Goal: Obtain resource: Download file/media

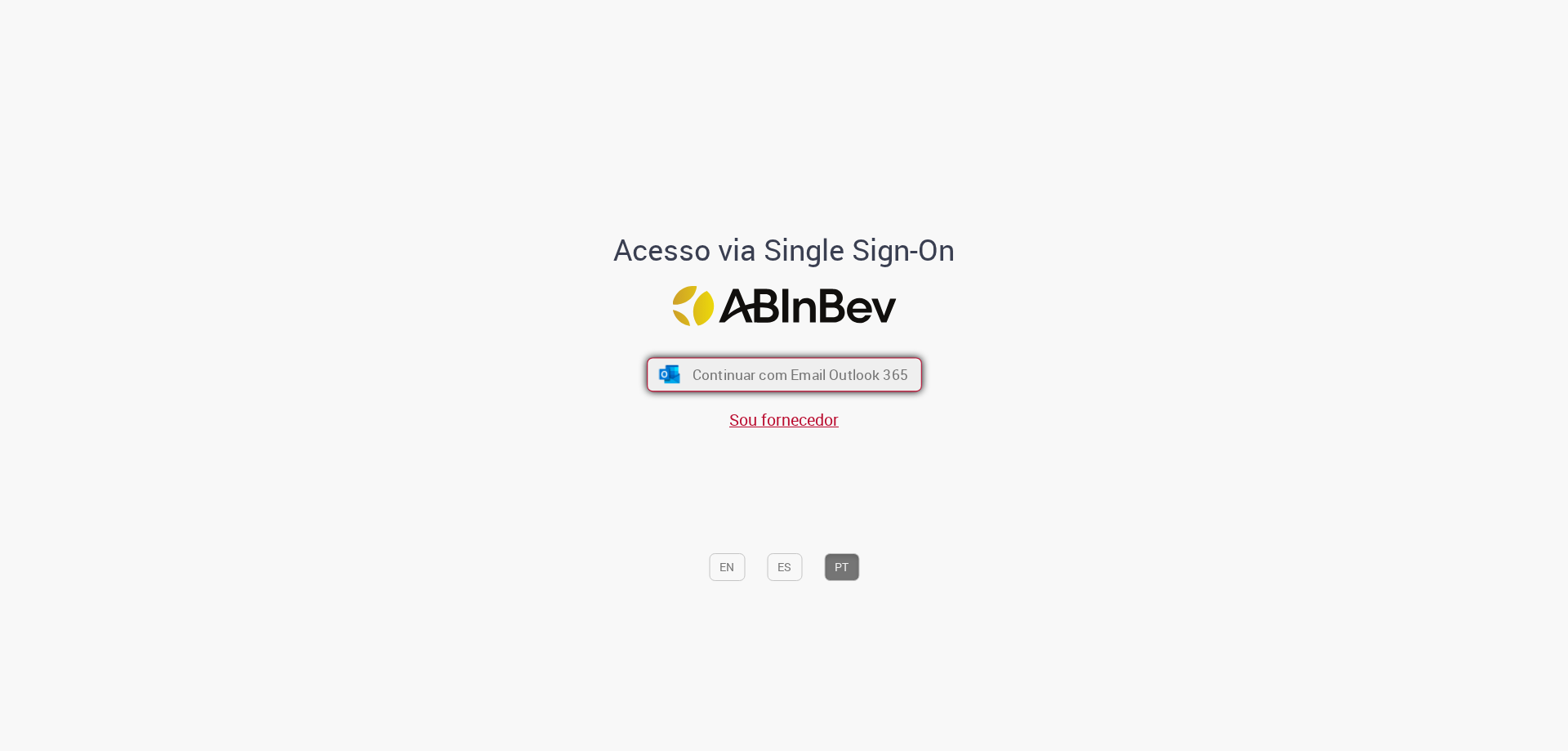
click at [797, 365] on span "Continuar com Email Outlook 365" at bounding box center [800, 374] width 215 height 18
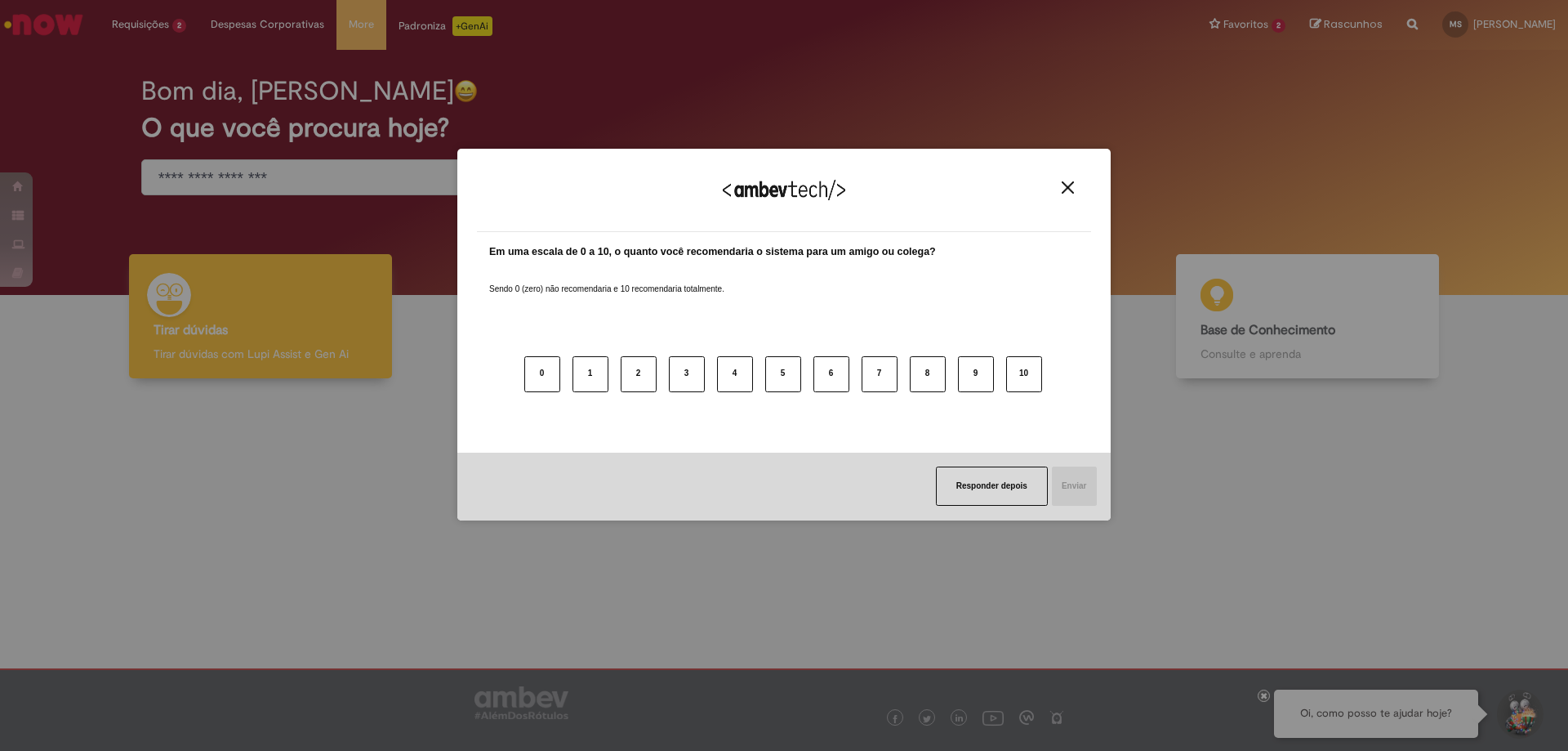
click at [1059, 194] on div "Agradecemos seu feedback!" at bounding box center [784, 200] width 614 height 64
click at [1062, 193] on img "Close" at bounding box center [1068, 187] width 12 height 12
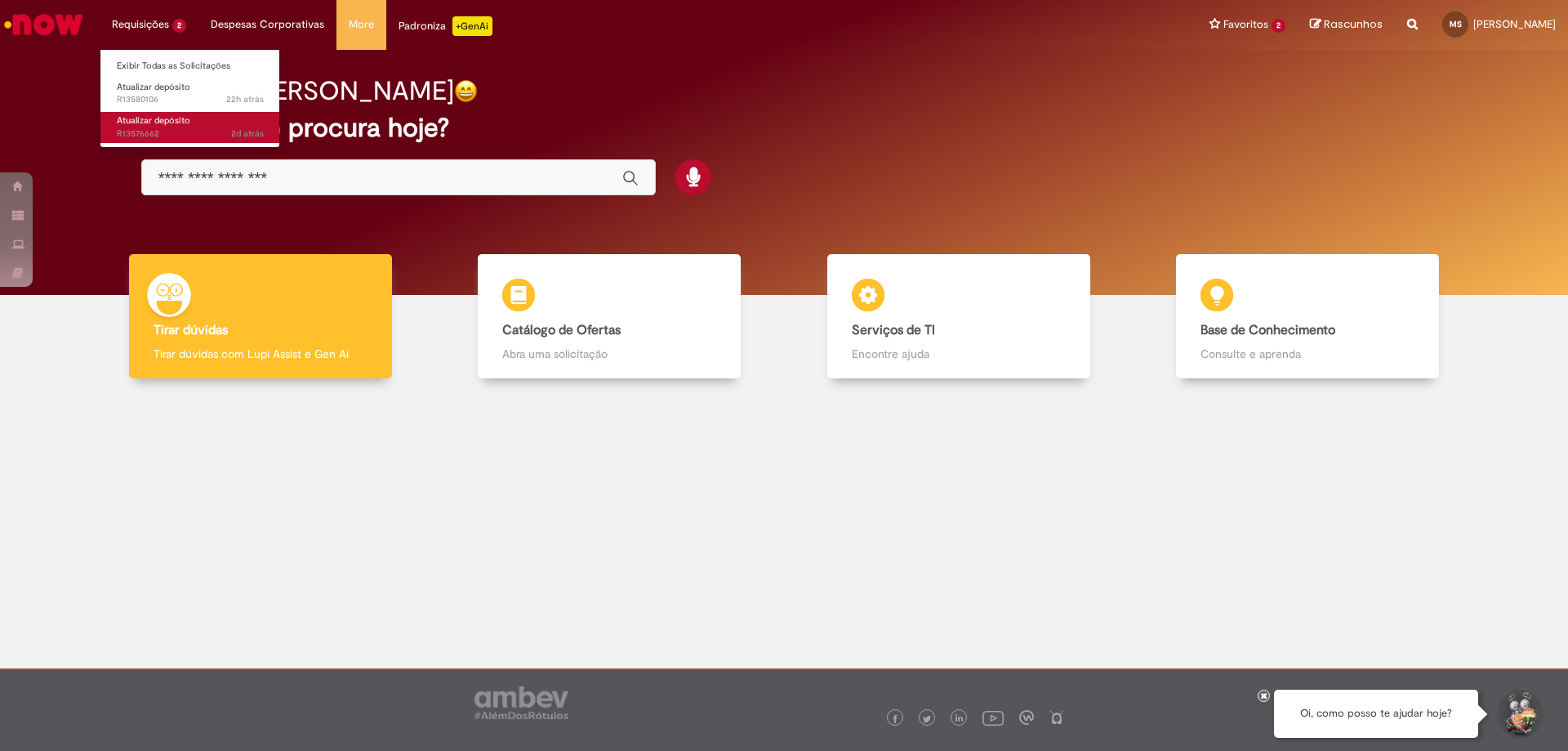
click at [192, 128] on span "2d atrás 2 dias atrás R13576662" at bounding box center [190, 134] width 147 height 13
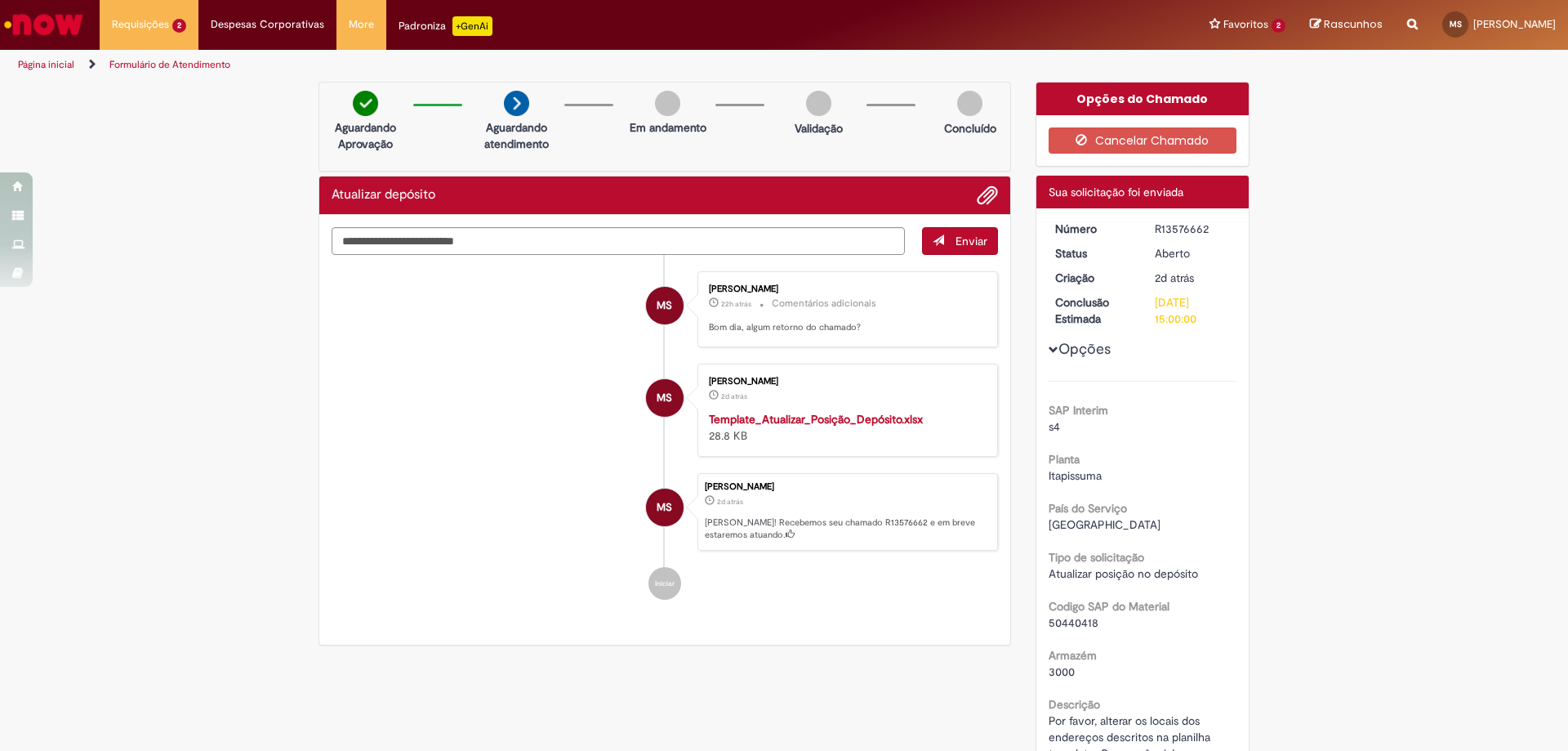
click at [1050, 352] on span "Opções para R13576662" at bounding box center [1054, 349] width 10 height 10
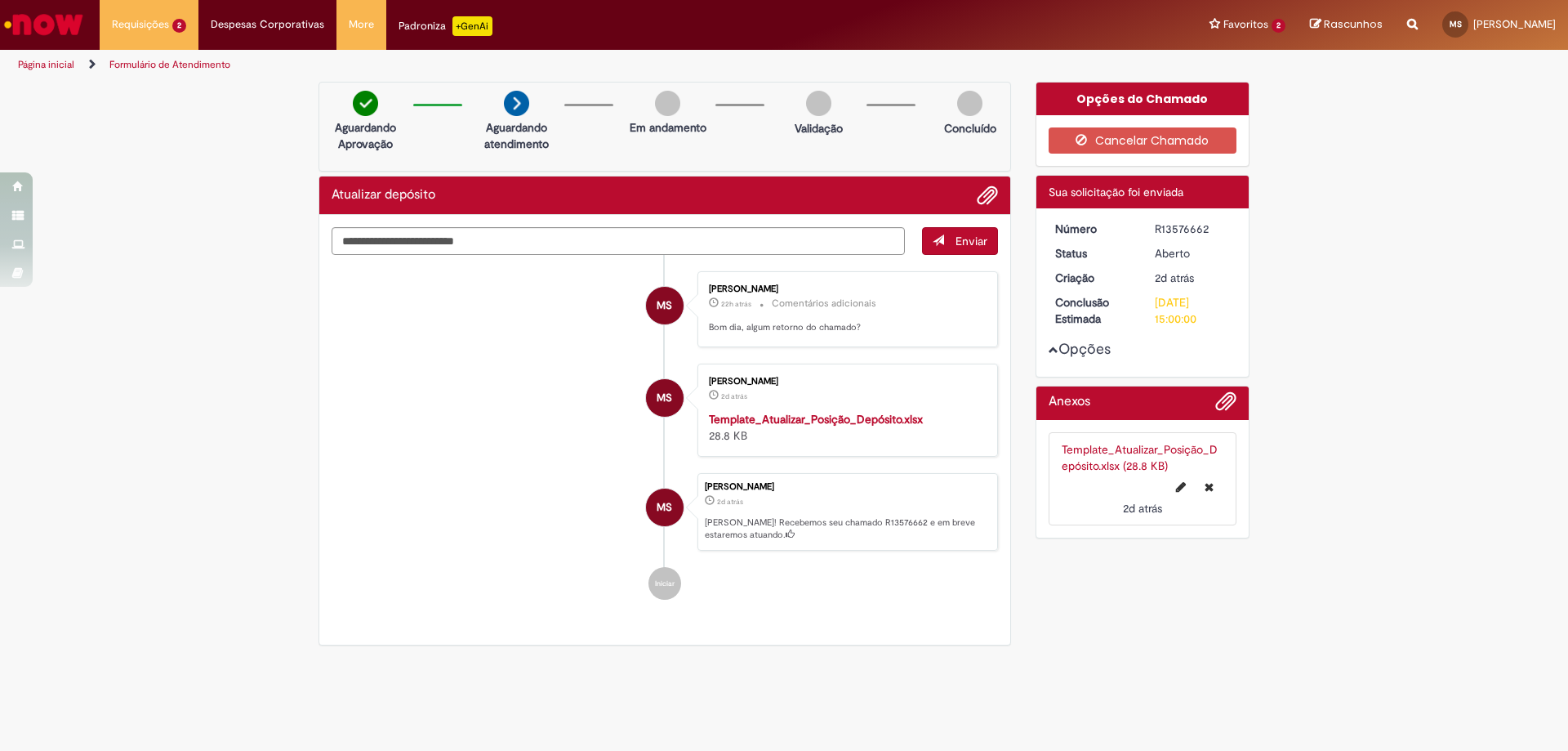
click at [1050, 352] on span "Opções para R13576662" at bounding box center [1054, 349] width 10 height 10
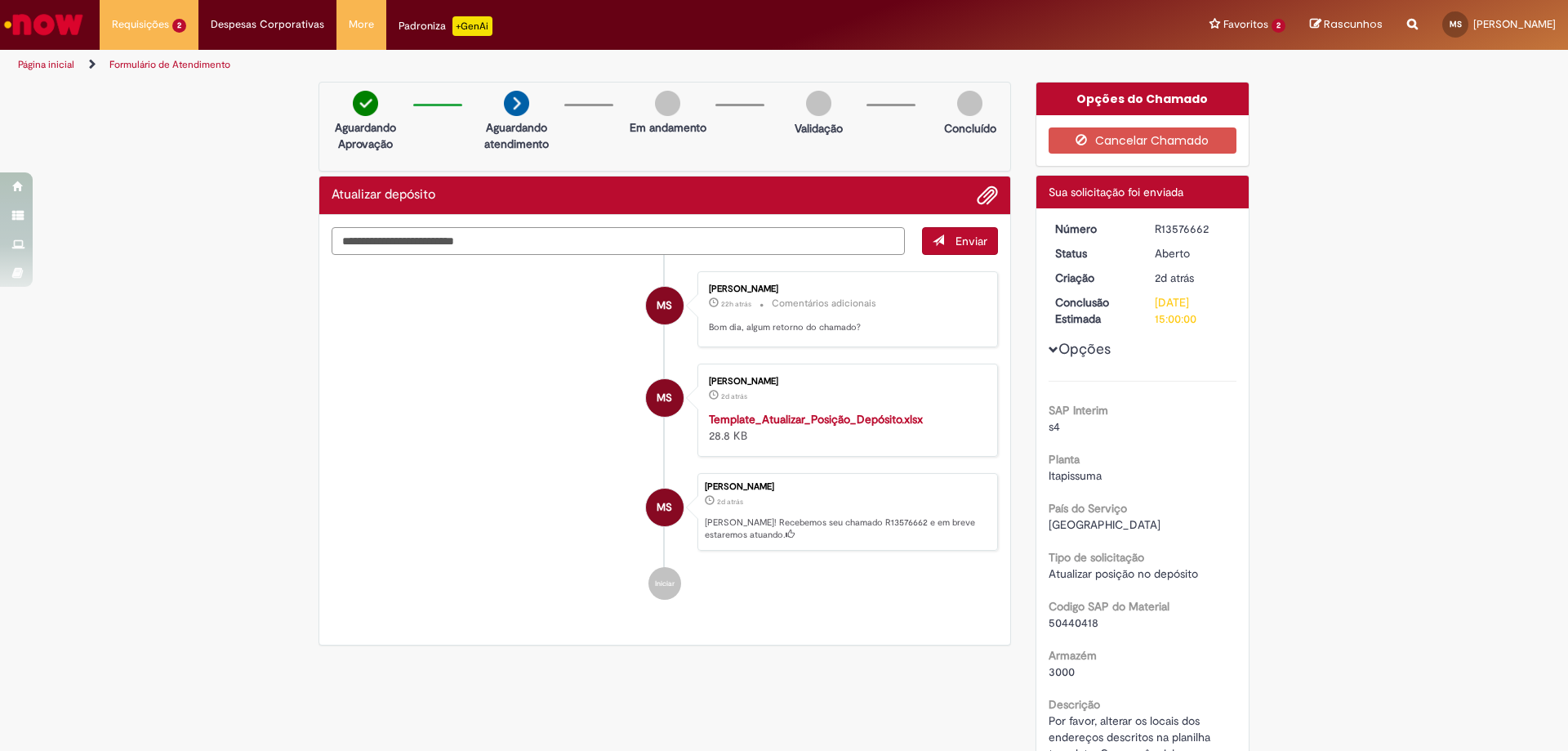
click at [498, 238] on textarea "Digite sua mensagem aqui..." at bounding box center [618, 242] width 573 height 28
type textarea "**********"
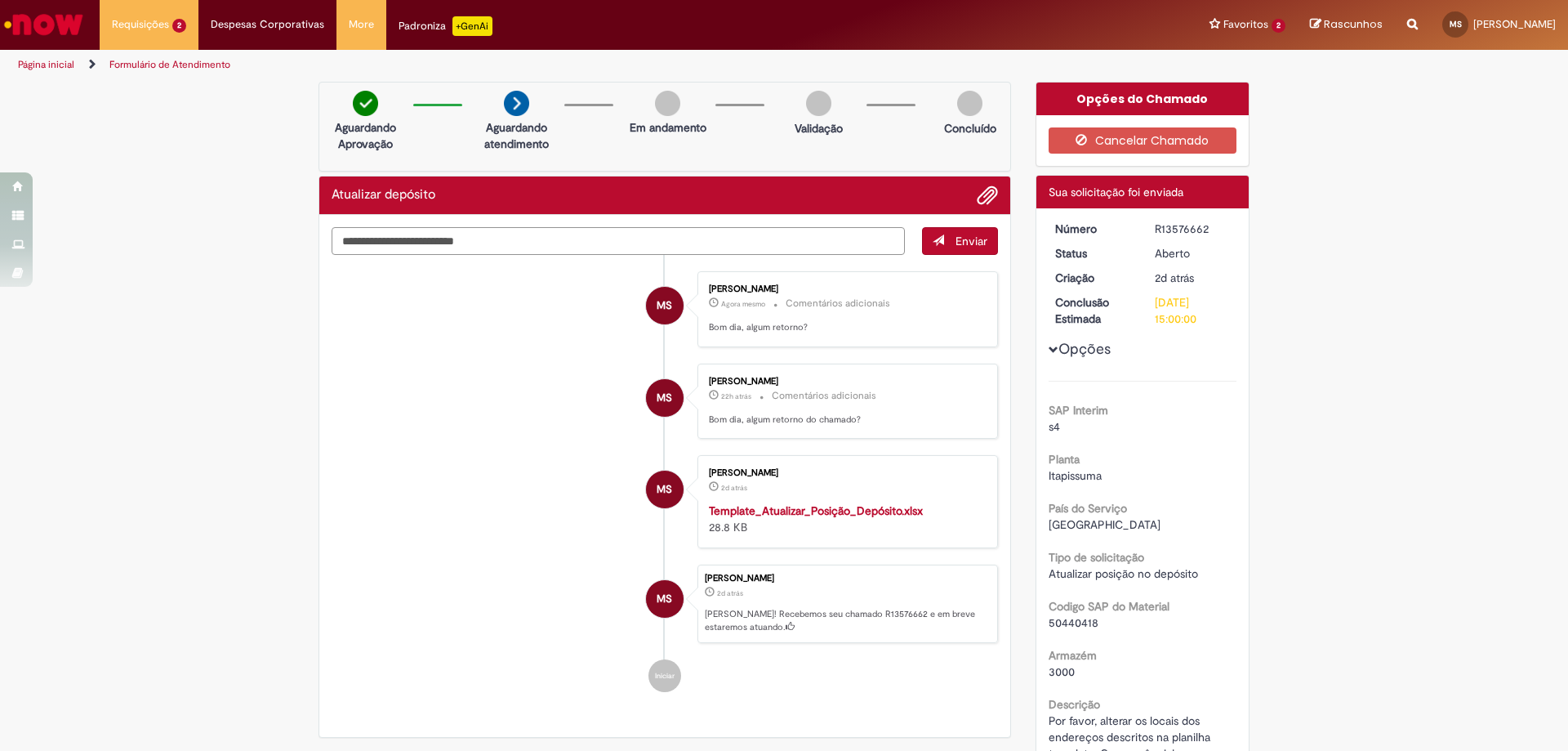
scroll to position [81, 0]
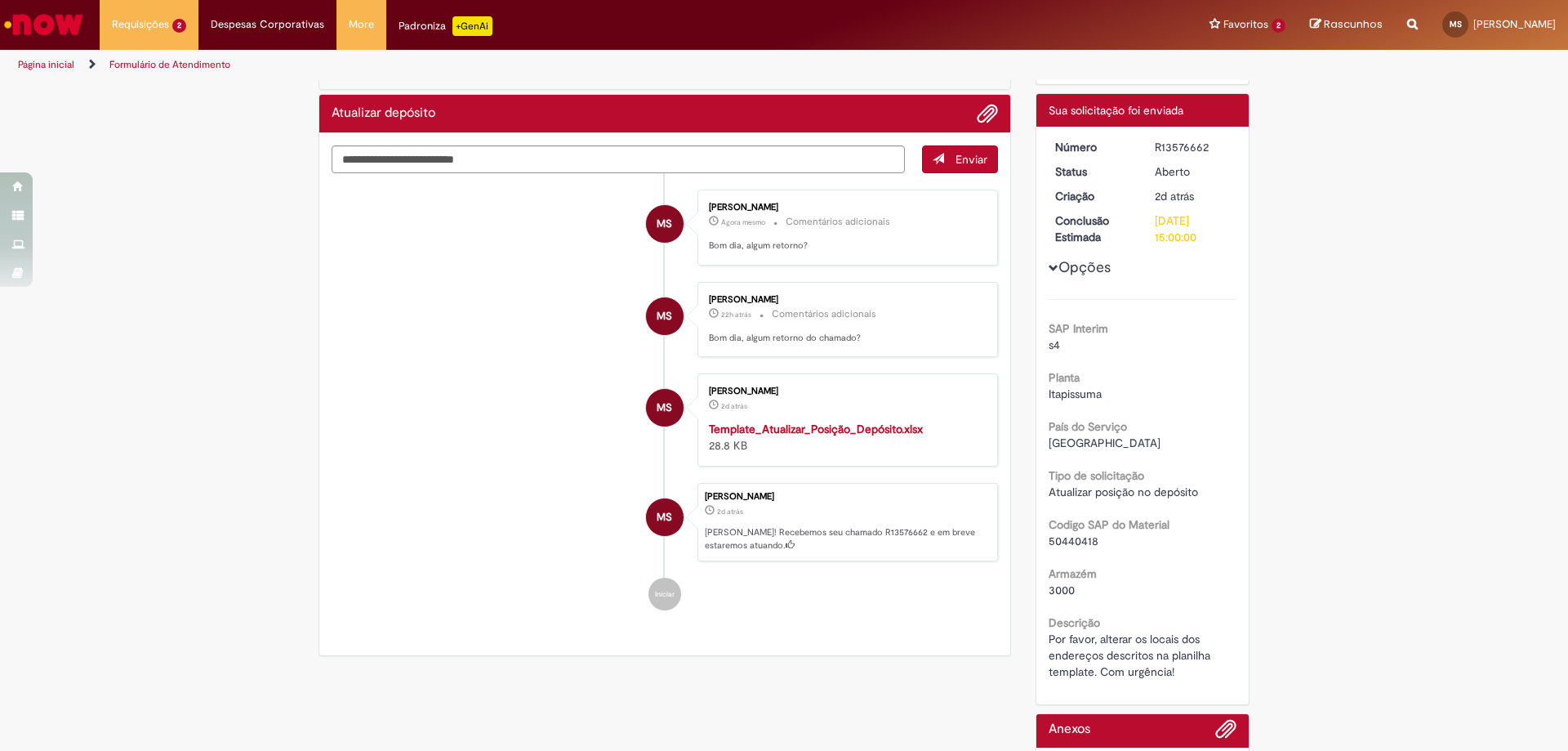
click at [1058, 280] on div "Opções SAP Interim s4 Planta Itapissuma [GEOGRAPHIC_DATA] [GEOGRAPHIC_DATA] Tip…" at bounding box center [1144, 410] width 189 height 541
click at [0, 0] on button "Opções" at bounding box center [0, 0] width 0 height 0
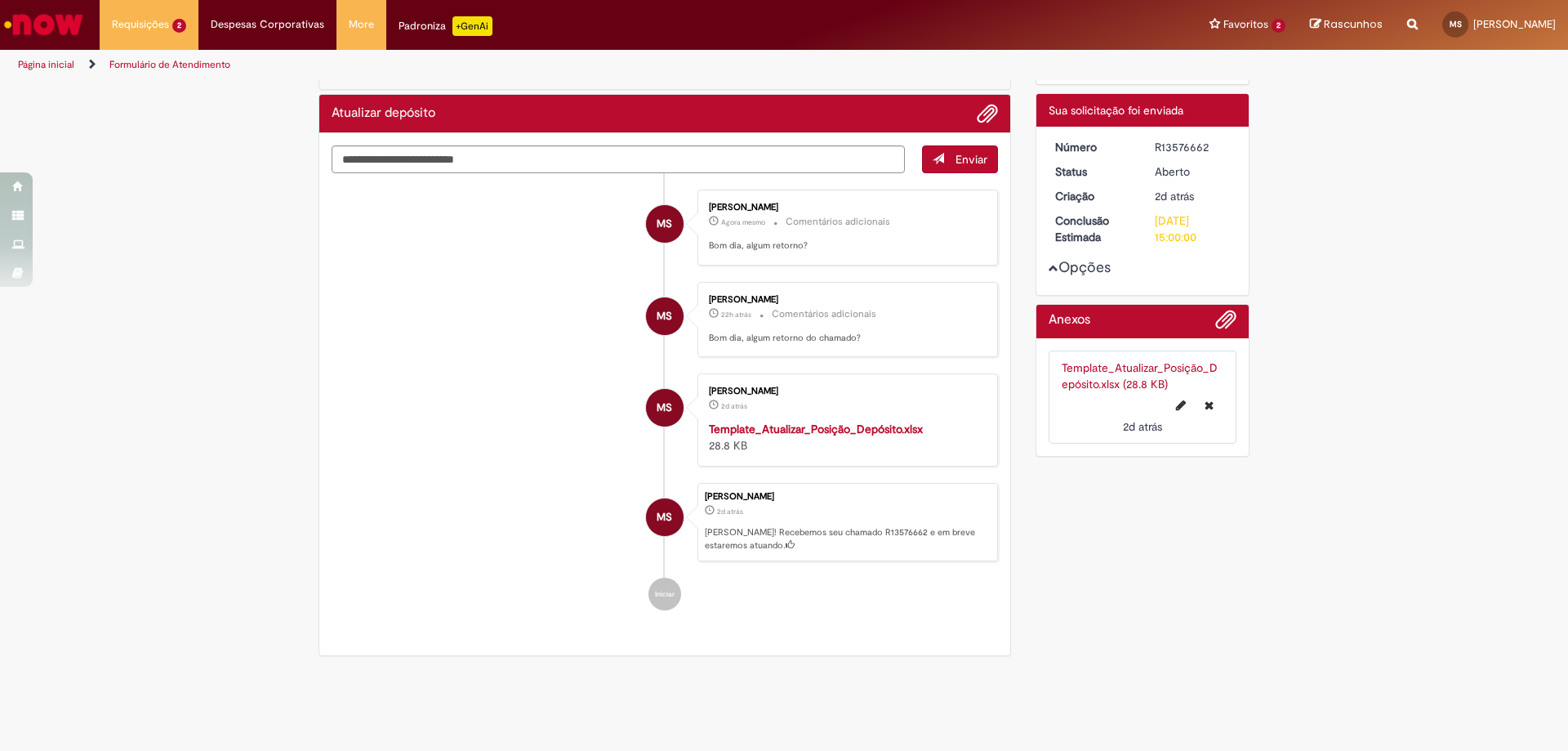
click at [1063, 381] on link "Template_Atualizar_Posição_Depósito.xlsx (28.8 KB)" at bounding box center [1140, 376] width 156 height 31
click at [798, 439] on div "Template_Atualizar_Posição_Depósito.xlsx 28.8 KB" at bounding box center [844, 437] width 272 height 32
click at [781, 432] on strong "Template_Atualizar_Posição_Depósito.xlsx" at bounding box center [816, 429] width 214 height 15
click at [512, 397] on li "MS [PERSON_NAME] 2d atrás 2 dias atrás Template_Atualizar_Posição_Depósito.xlsx…" at bounding box center [665, 420] width 667 height 93
